Goal: Task Accomplishment & Management: Manage account settings

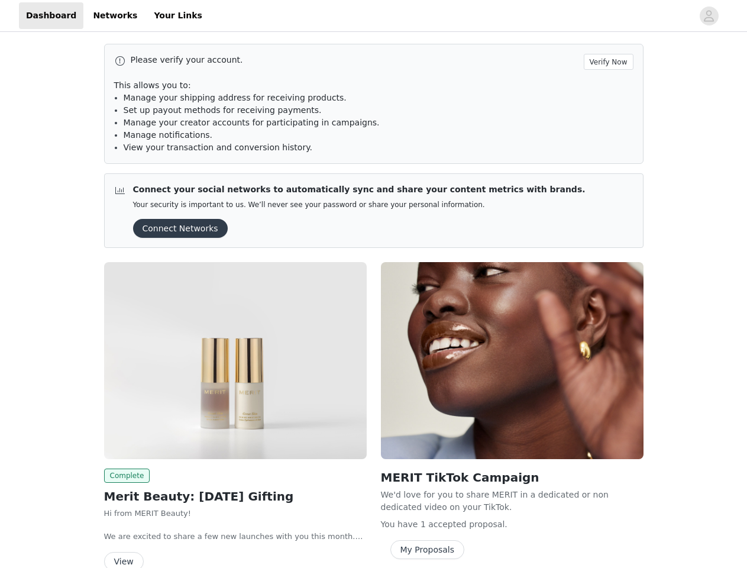
click at [374, 284] on div "MERIT TikTok Campaign We'd love for you to share MERIT in a dedicated or non de…" at bounding box center [512, 413] width 277 height 316
click at [373, 16] on div at bounding box center [450, 15] width 483 height 27
click at [709, 16] on icon "avatar" at bounding box center [708, 16] width 11 height 19
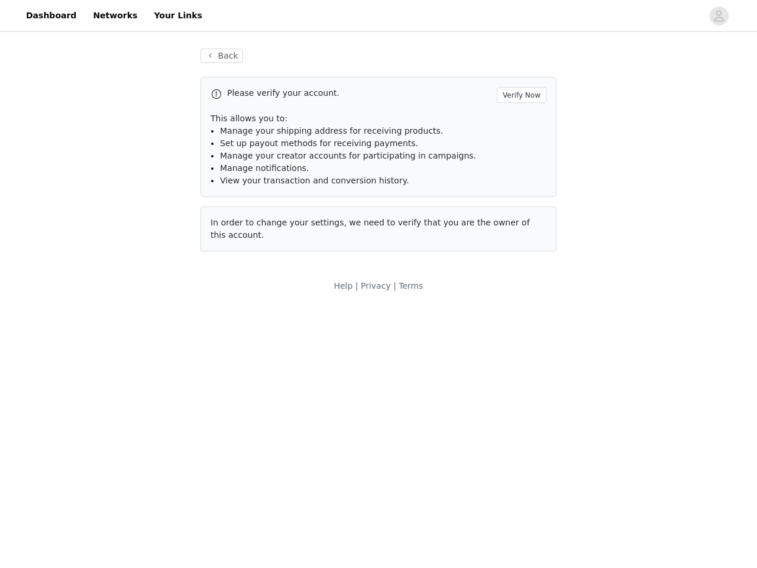
click at [176, 228] on div "Back Please verify your account. Verify Now This allows you to: Manage your shi…" at bounding box center [378, 170] width 757 height 272
click at [235, 360] on body "Dashboard Networks Your Links Back Please verify your account. Verify Now This …" at bounding box center [378, 284] width 757 height 568
click at [125, 476] on body "Dashboard Networks Your Links Back Please verify your account. Verify Now This …" at bounding box center [378, 284] width 757 height 568
click at [123, 559] on body "Dashboard Networks Your Links Back Please verify your account. Verify Now This …" at bounding box center [378, 284] width 757 height 568
click at [512, 360] on body "Dashboard Networks Your Links Back Please verify your account. Verify Now This …" at bounding box center [378, 284] width 757 height 568
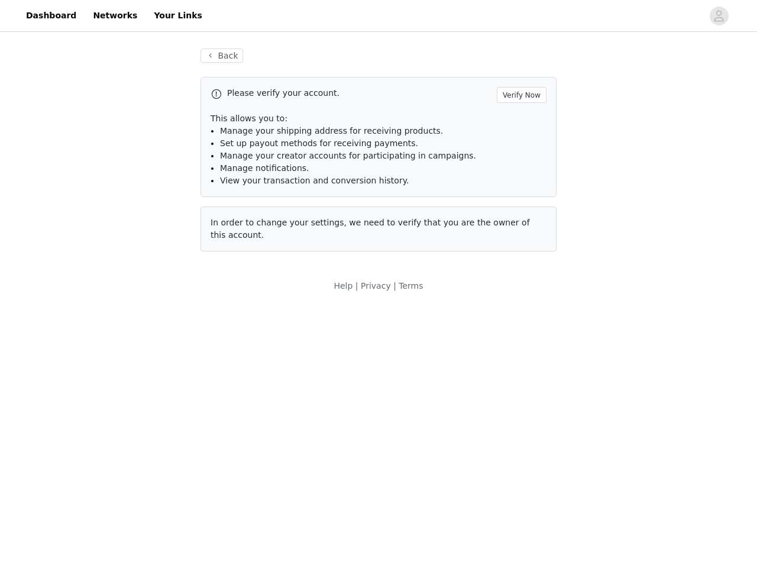
click at [425, 549] on body "Dashboard Networks Your Links Back Please verify your account. Verify Now This …" at bounding box center [378, 284] width 757 height 568
